Goal: Information Seeking & Learning: Learn about a topic

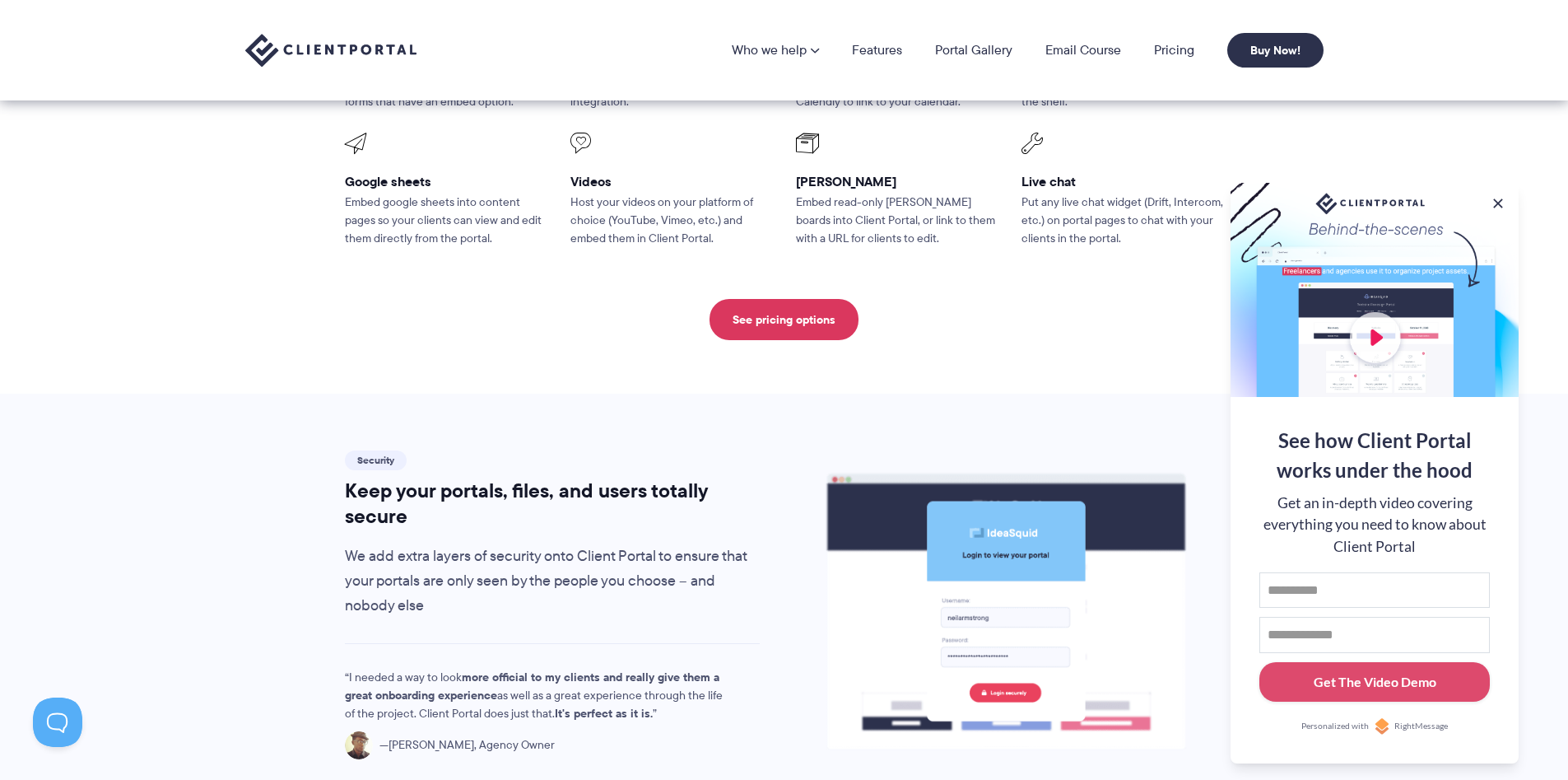
scroll to position [2085, 0]
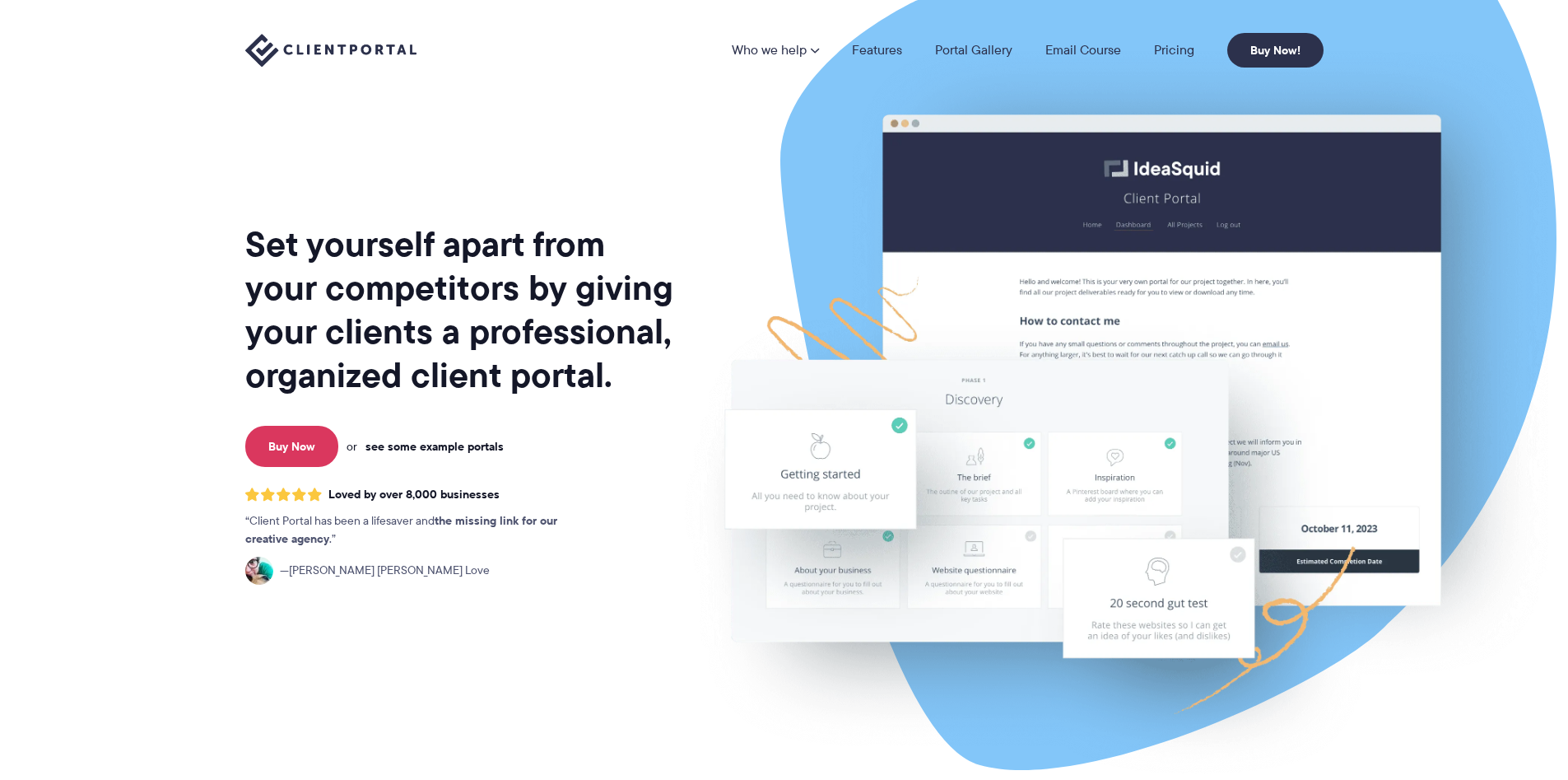
click at [454, 447] on link "see some example portals" at bounding box center [435, 446] width 138 height 15
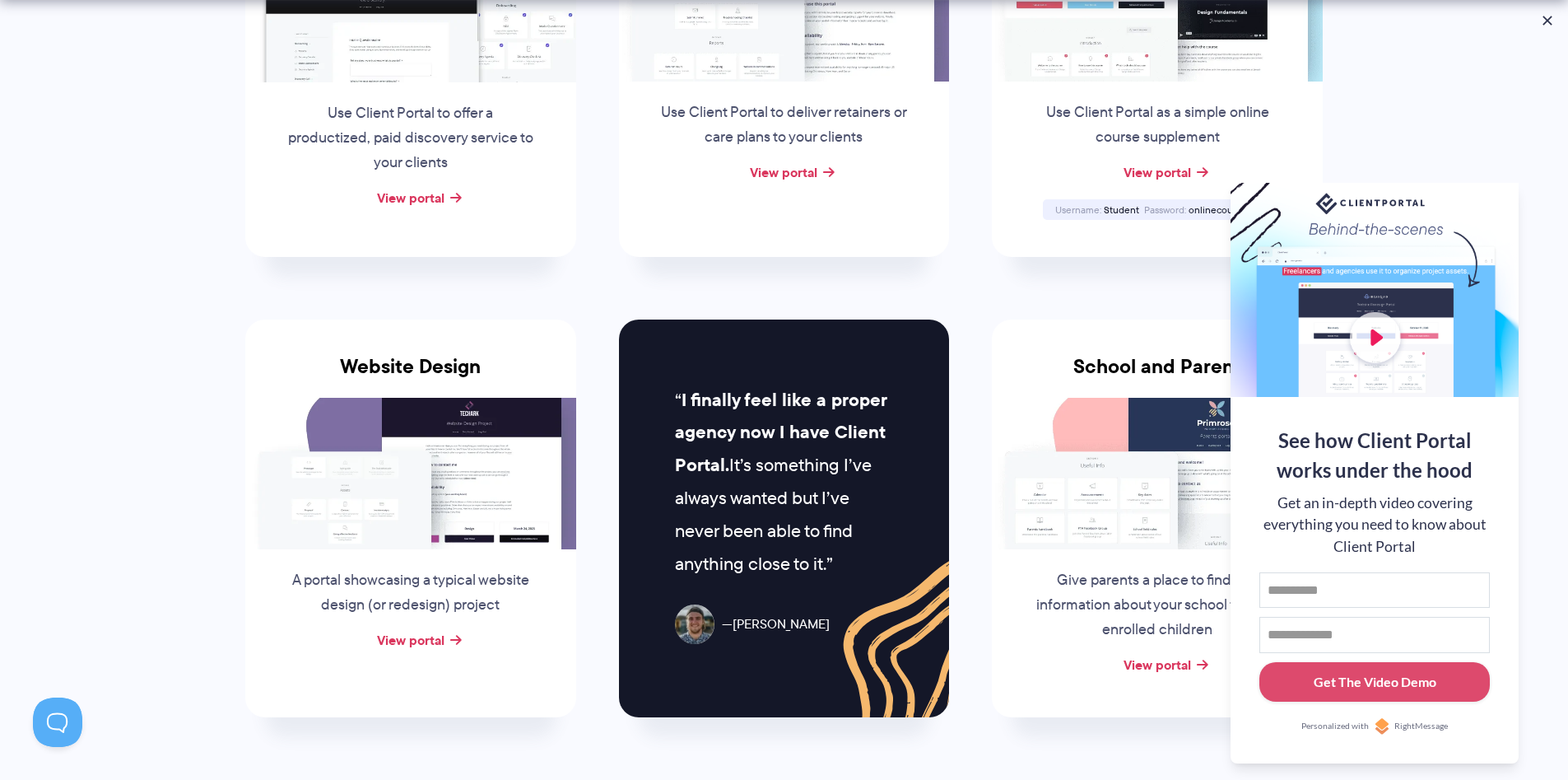
scroll to position [768, 0]
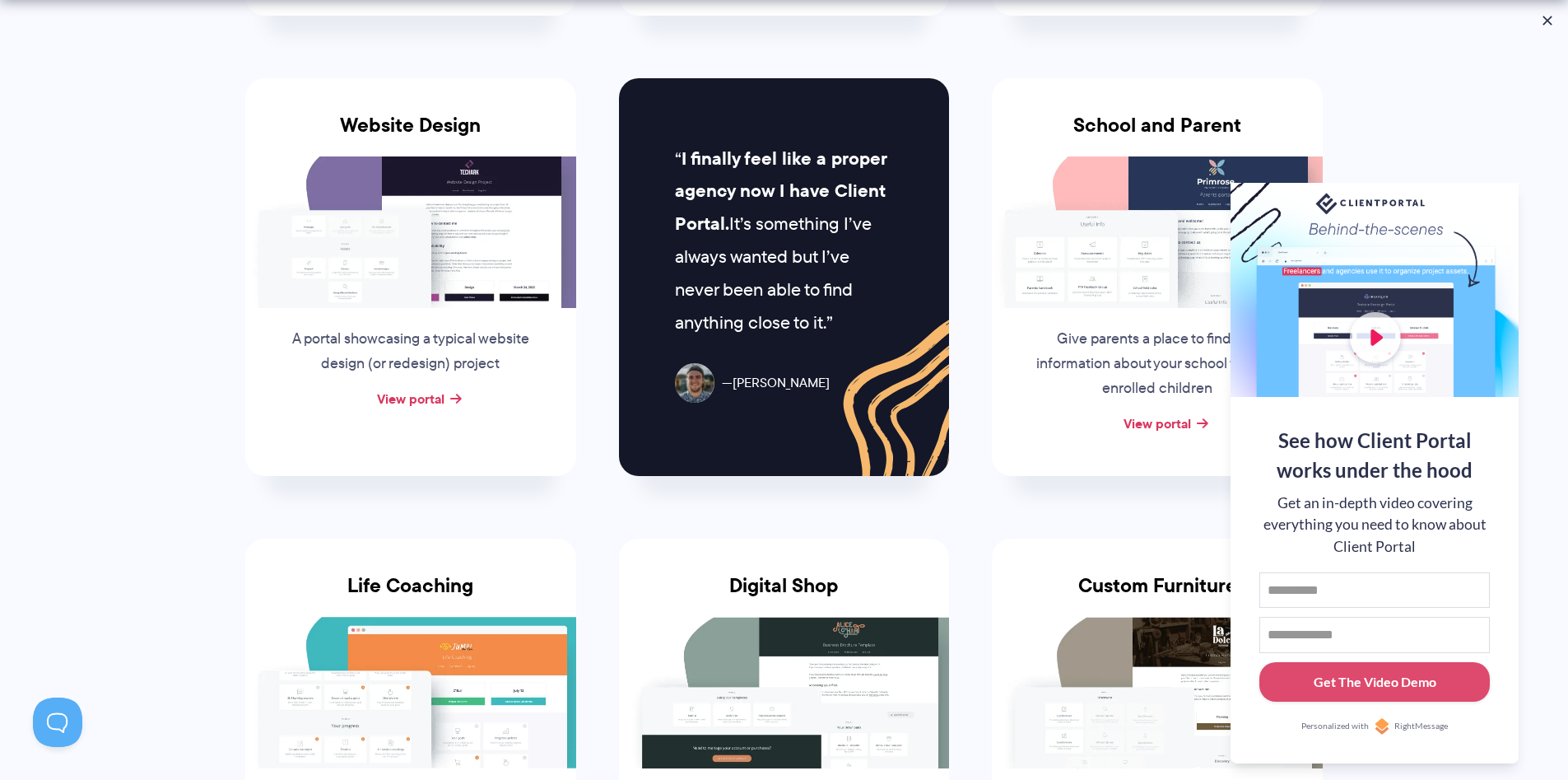
click at [1454, 136] on section "Client Portal Inspiration Check out some of our example portals and get inspire…" at bounding box center [784, 361] width 1568 height 2259
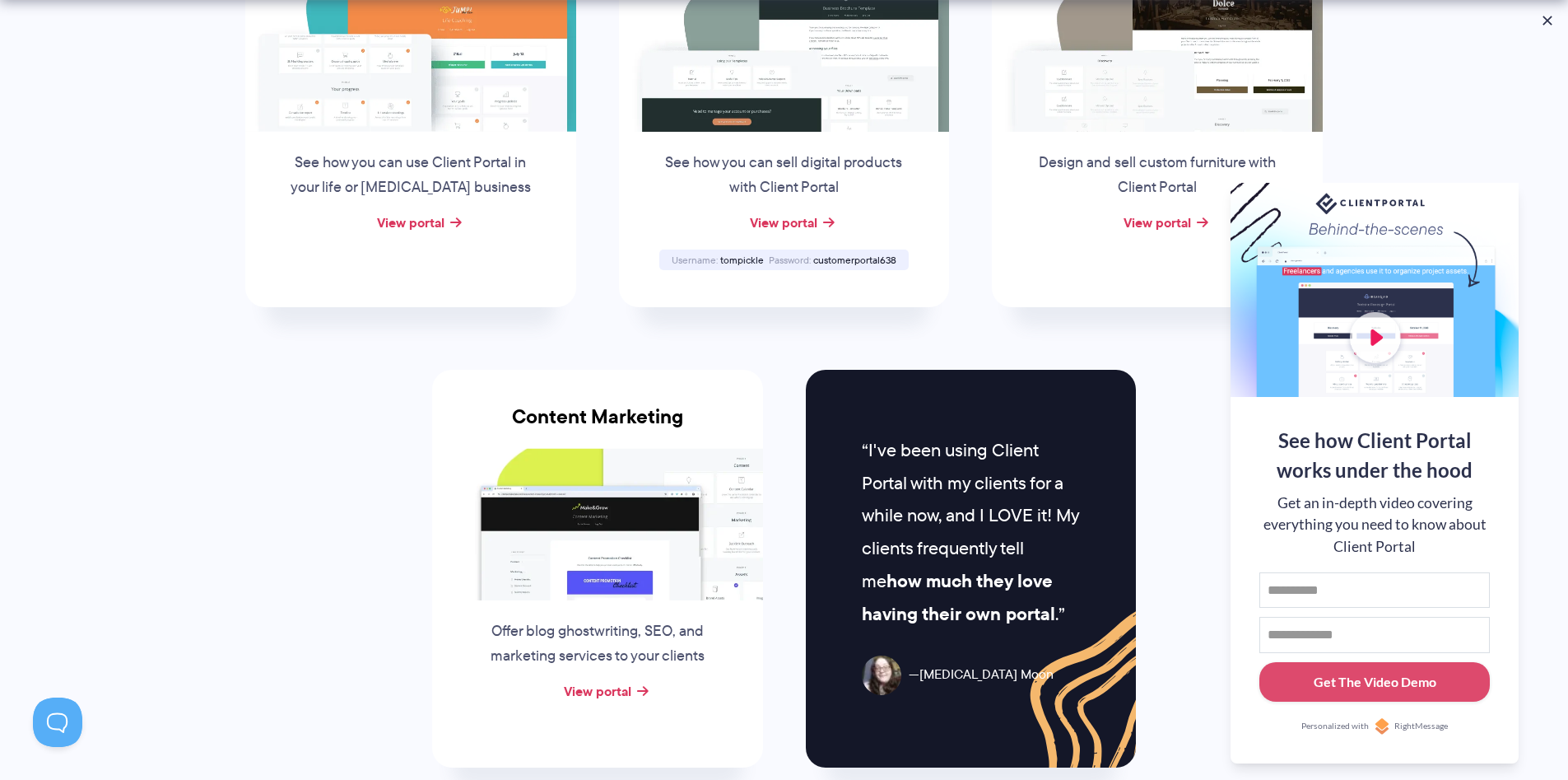
scroll to position [1427, 0]
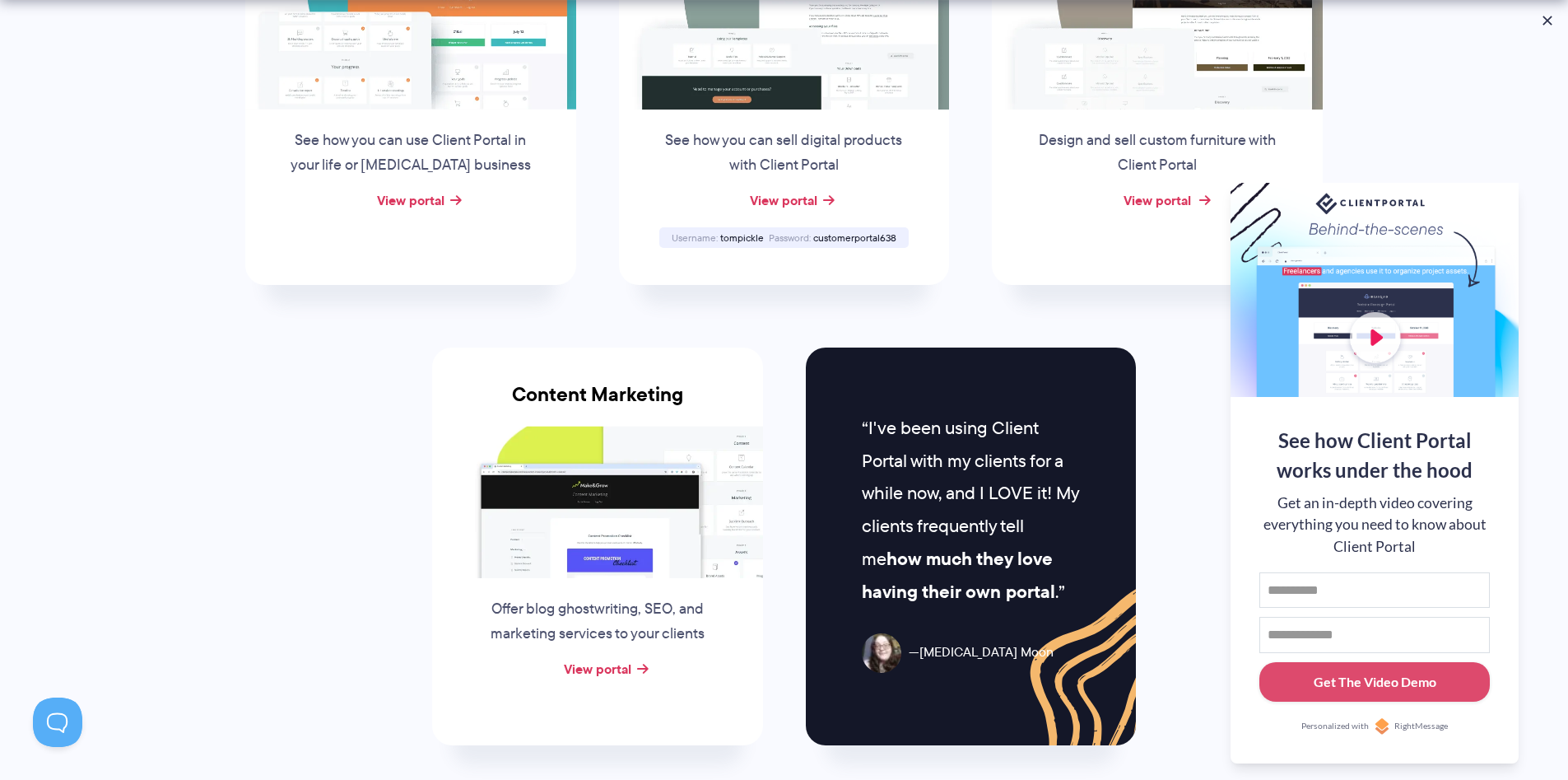
click at [1161, 195] on link "View portal" at bounding box center [1157, 200] width 67 height 20
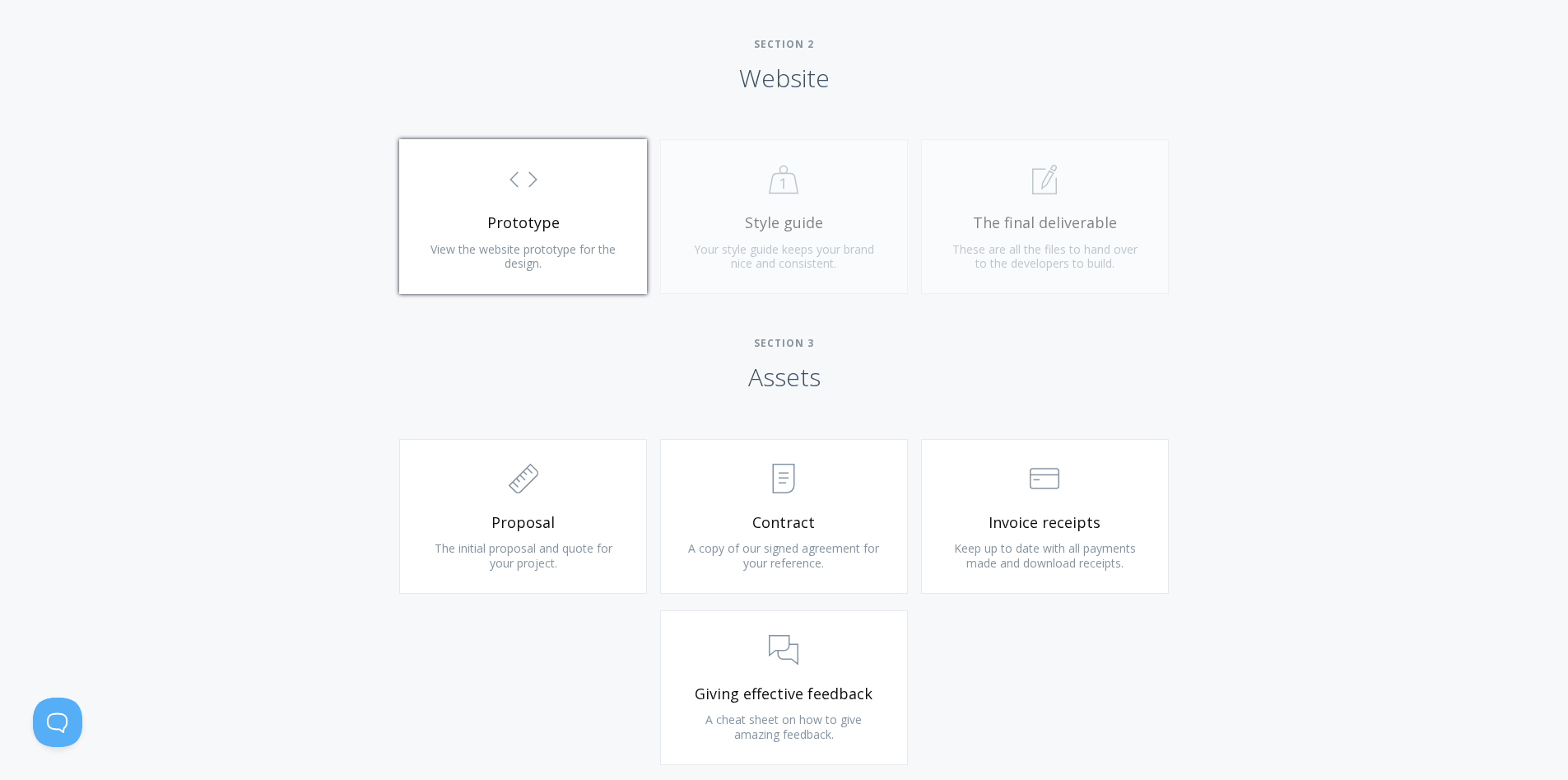
scroll to position [1647, 0]
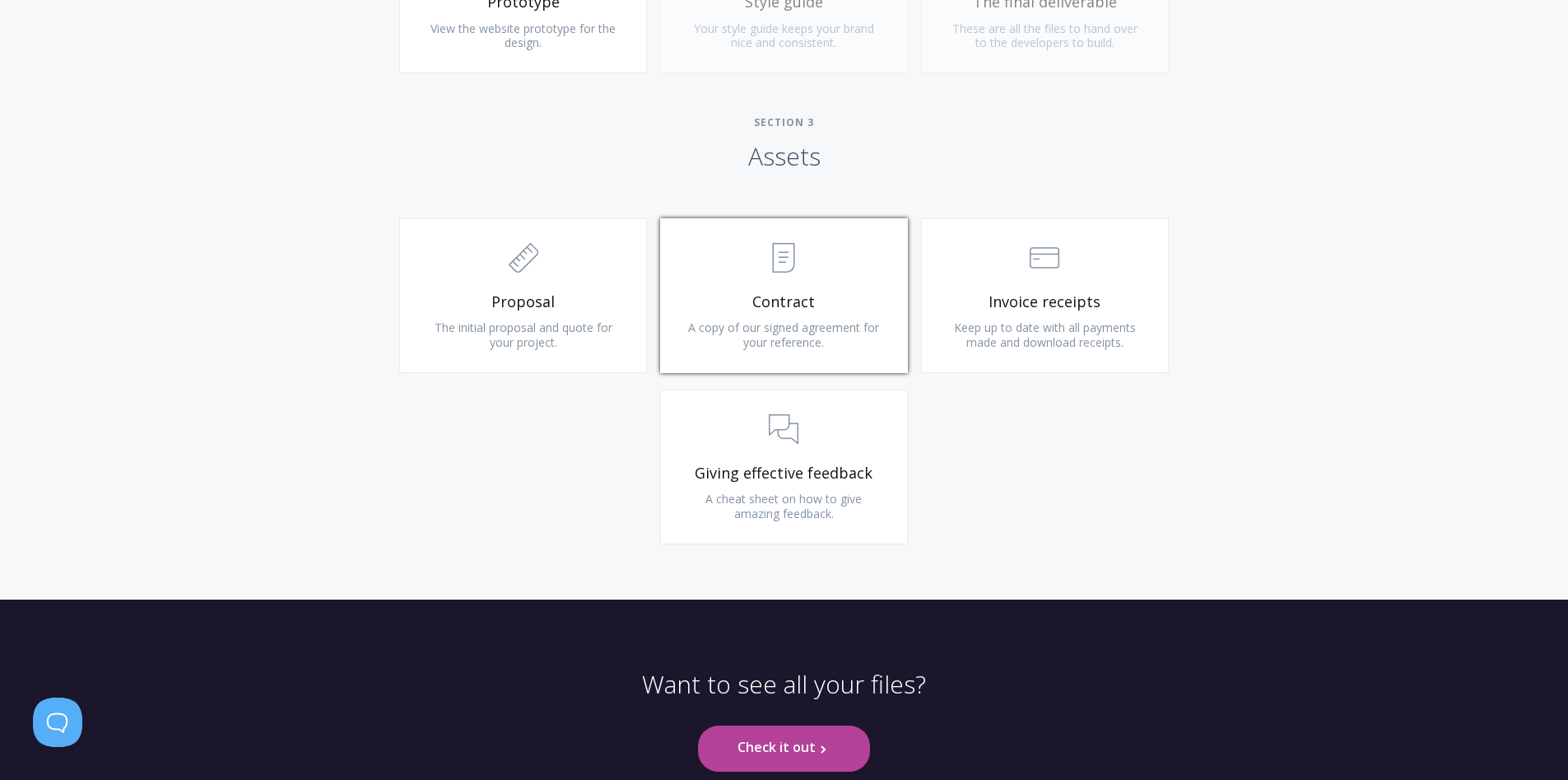
click at [771, 283] on span ".st0{fill:none;stroke:#000000;stroke-width:2;stroke-miterlimit:10;} Untitled-15" at bounding box center [784, 259] width 196 height 50
